Goal: Transaction & Acquisition: Purchase product/service

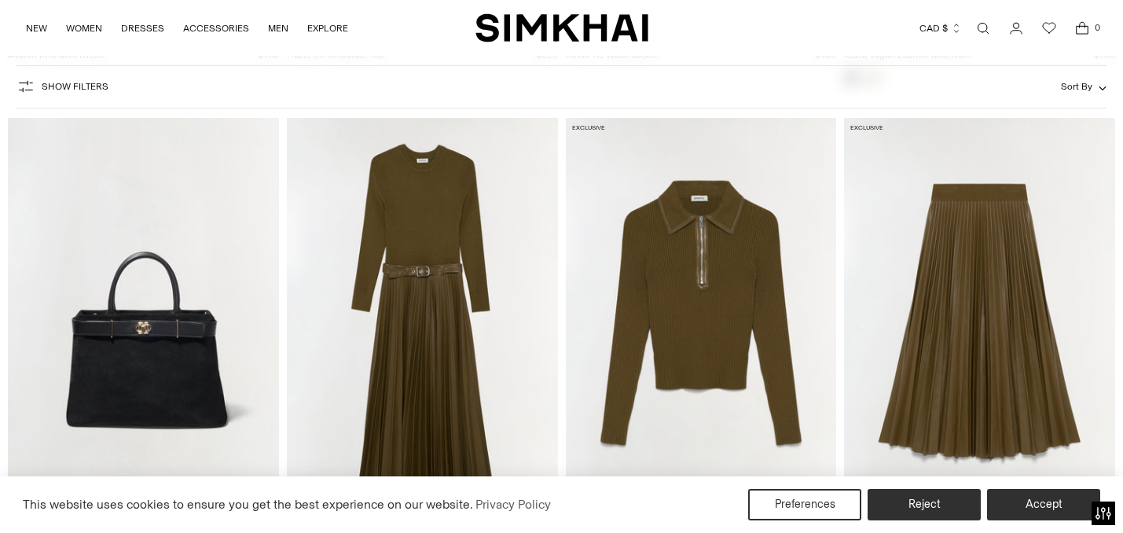
scroll to position [14264, 0]
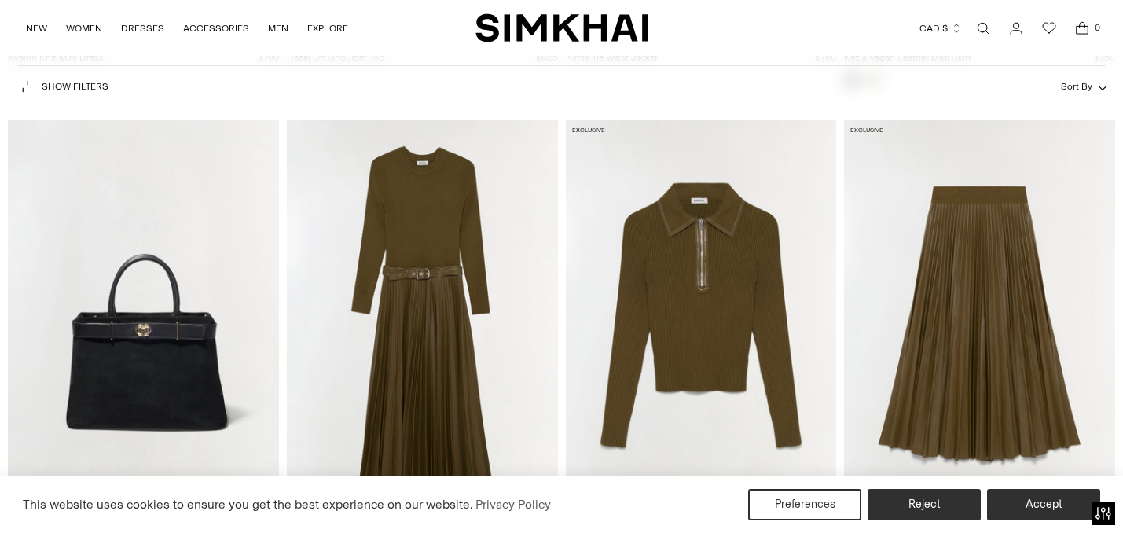
click at [707, 329] on img at bounding box center [701, 323] width 271 height 406
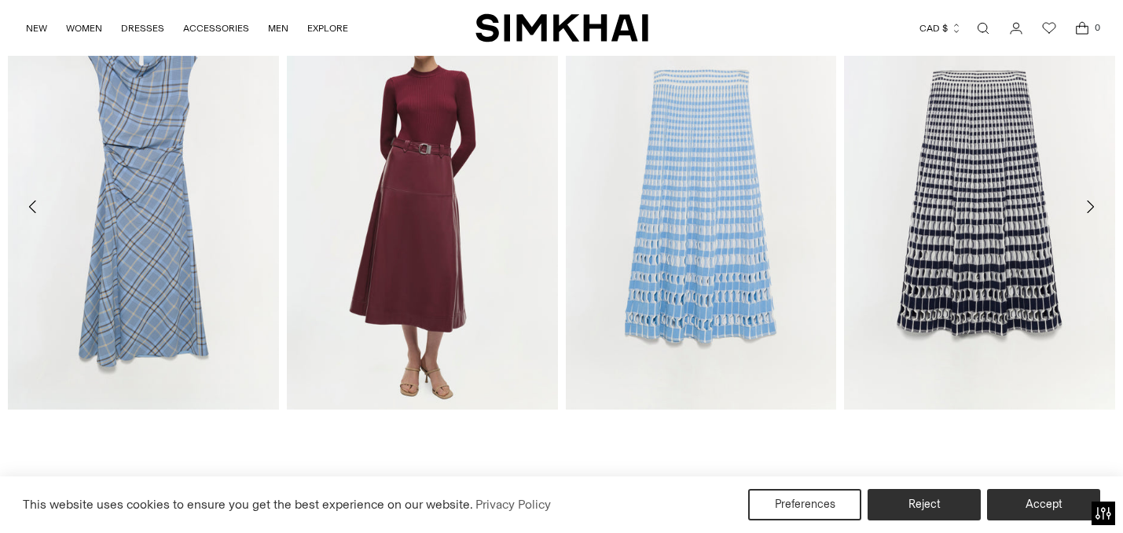
scroll to position [1845, 0]
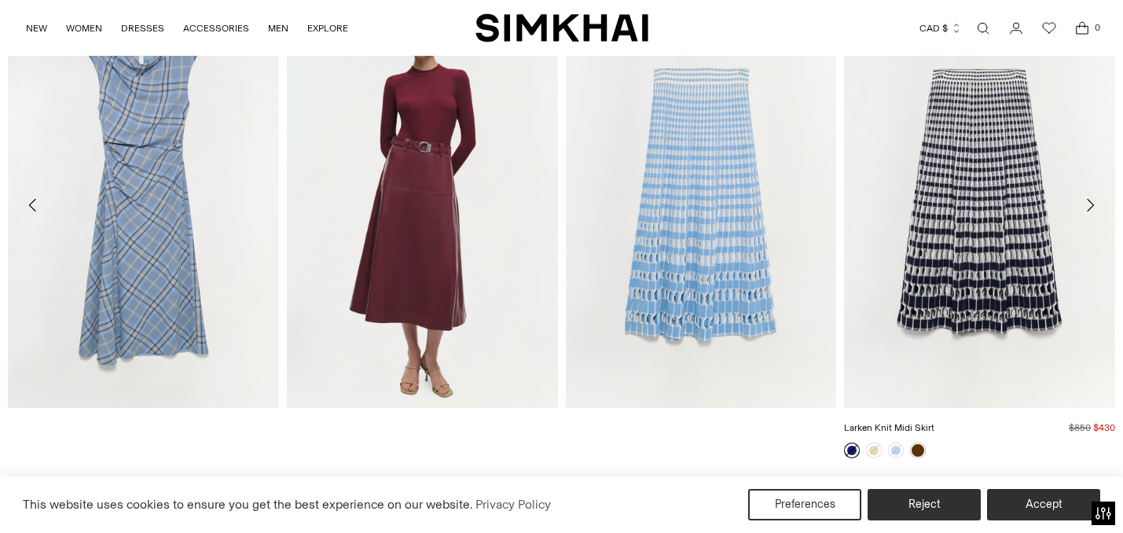
click at [935, 422] on link "Larken Knit Midi Skirt" at bounding box center [889, 427] width 90 height 11
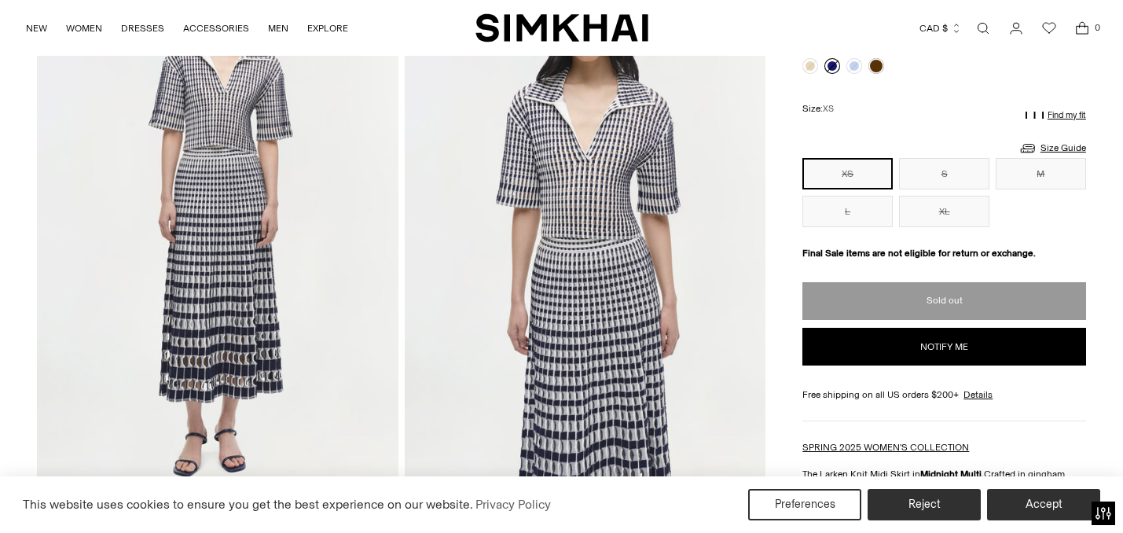
scroll to position [120, 0]
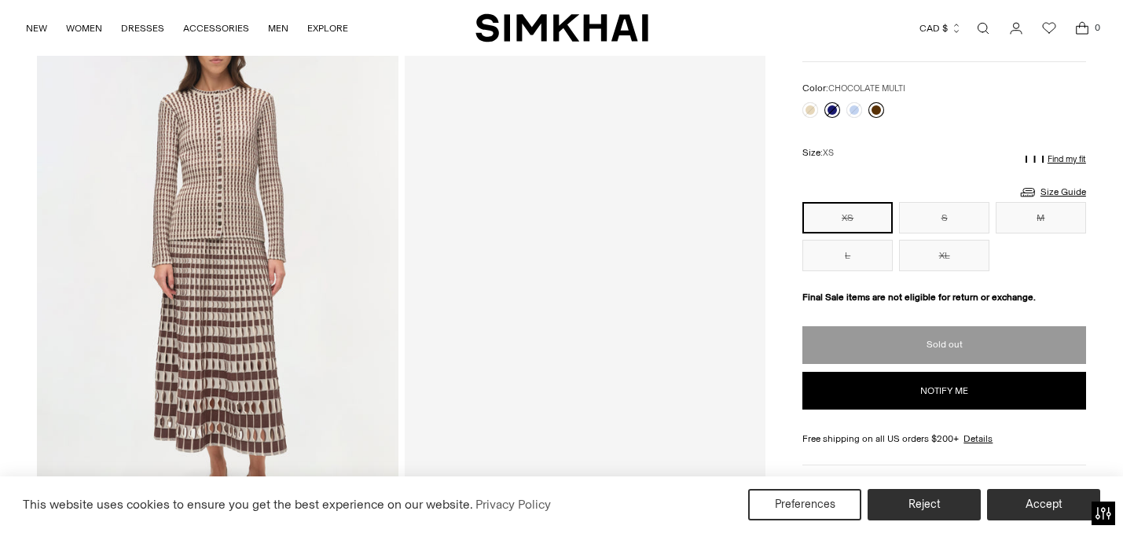
click at [876, 108] on link at bounding box center [877, 110] width 16 height 16
